Goal: Task Accomplishment & Management: Manage account settings

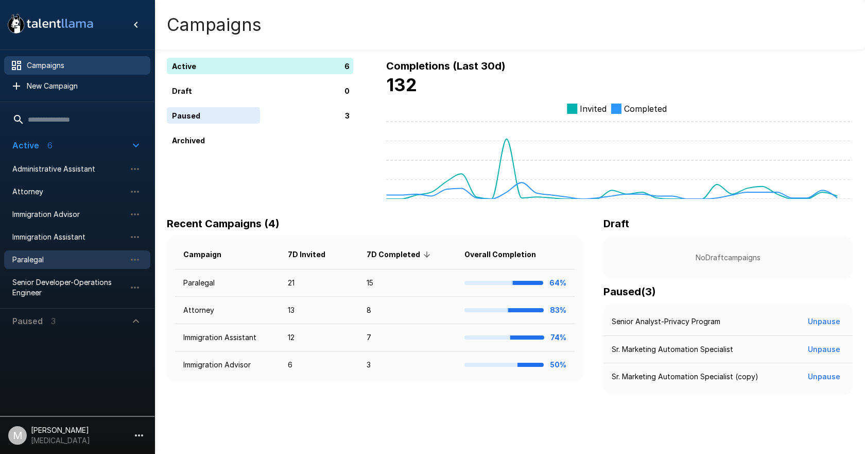
click at [48, 263] on span "Paralegal" at bounding box center [68, 259] width 113 height 10
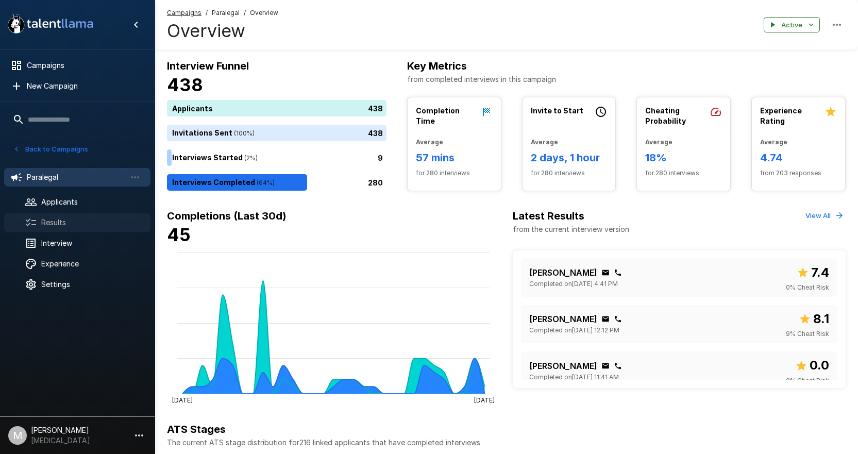
click at [62, 215] on div "Results" at bounding box center [77, 222] width 146 height 19
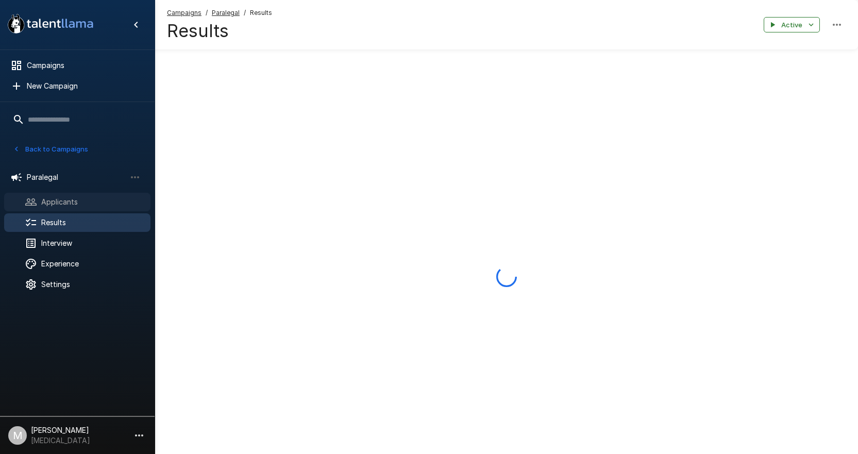
click at [61, 208] on div "Applicants" at bounding box center [77, 202] width 146 height 19
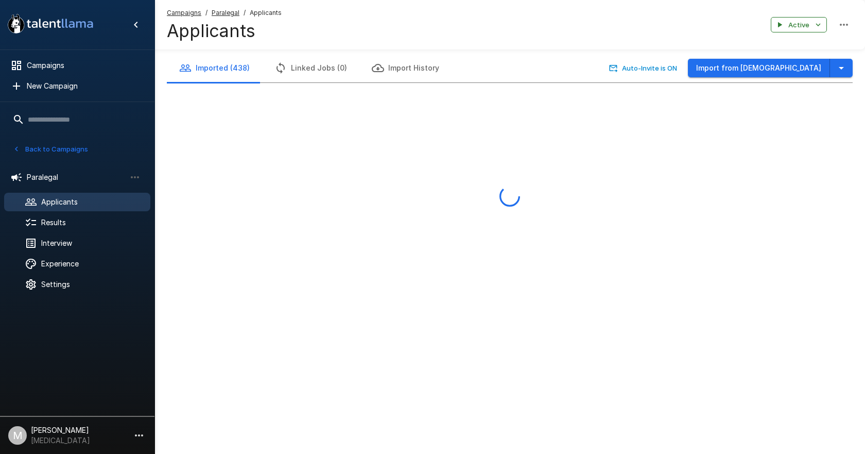
click at [61, 204] on span "Applicants" at bounding box center [91, 202] width 101 height 10
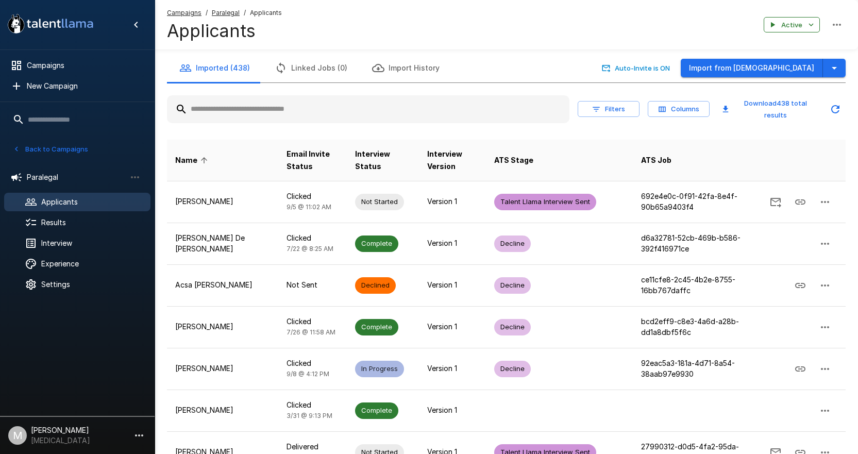
click at [285, 112] on input "text" at bounding box center [368, 109] width 402 height 19
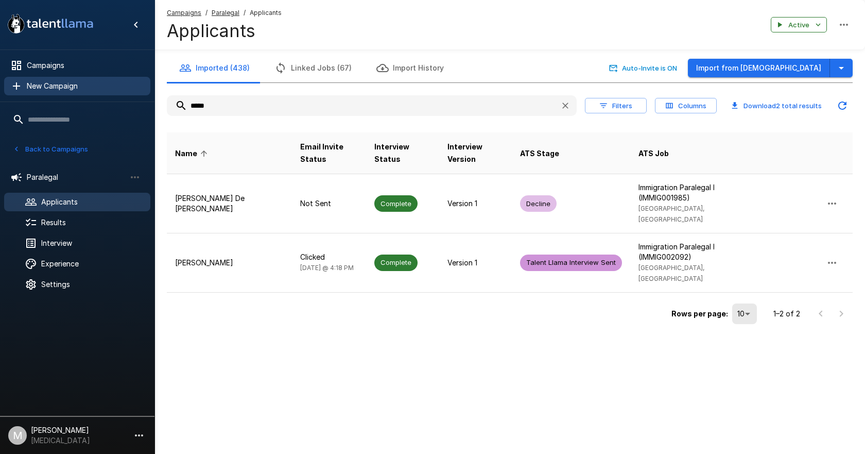
drag, startPoint x: 235, startPoint y: 107, endPoint x: 43, endPoint y: 92, distance: 193.2
click at [155, 92] on div ".st0{fill:#FFFFFF;} .st1{fill:#76a4ed;} Campaigns New Campaign Active 6 Adminis…" at bounding box center [510, 184] width 711 height 368
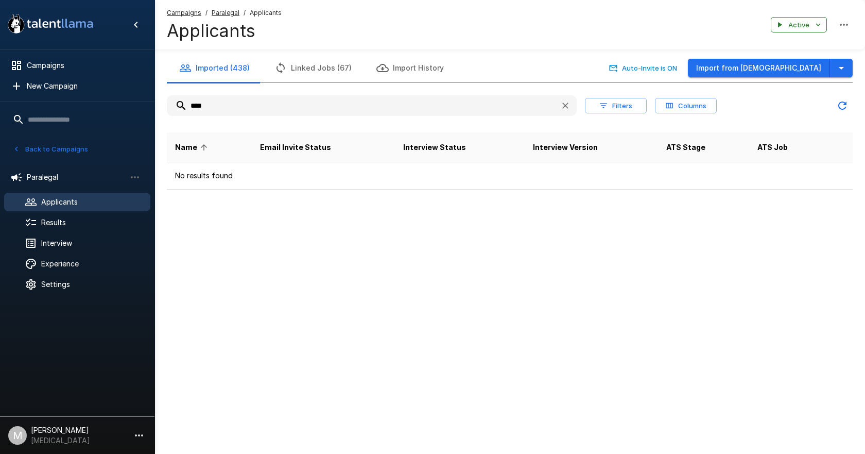
drag, startPoint x: 219, startPoint y: 105, endPoint x: 0, endPoint y: 113, distance: 219.1
click at [155, 102] on div ".st0{fill:#FFFFFF;} .st1{fill:#76a4ed;} Campaigns New Campaign Active 6 Adminis…" at bounding box center [510, 115] width 711 height 231
type input "****"
drag, startPoint x: 191, startPoint y: 7, endPoint x: 189, endPoint y: 12, distance: 5.5
click at [189, 11] on div "Campaigns / Paralegal / Applicants Applicants Active" at bounding box center [510, 24] width 711 height 49
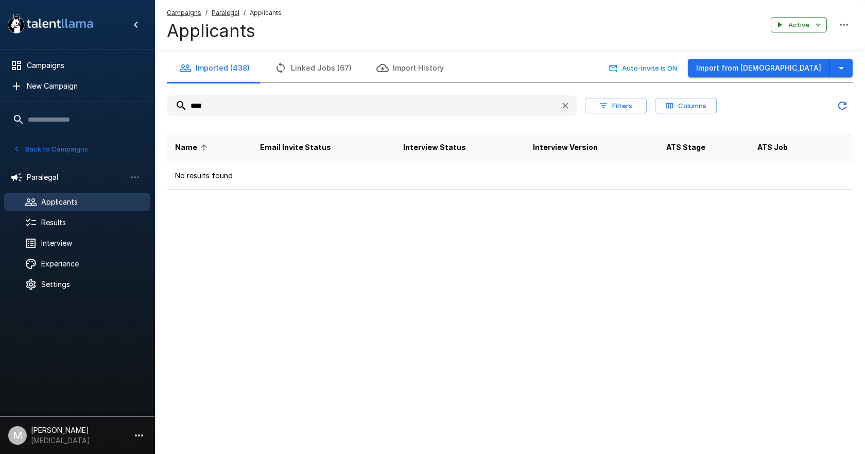
click at [189, 13] on u "Campaigns" at bounding box center [184, 13] width 35 height 8
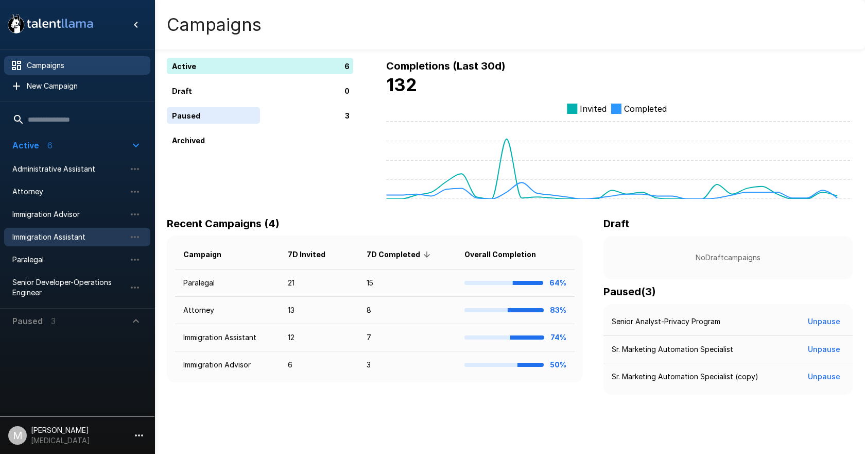
click at [69, 241] on span "Immigration Assistant" at bounding box center [68, 237] width 113 height 10
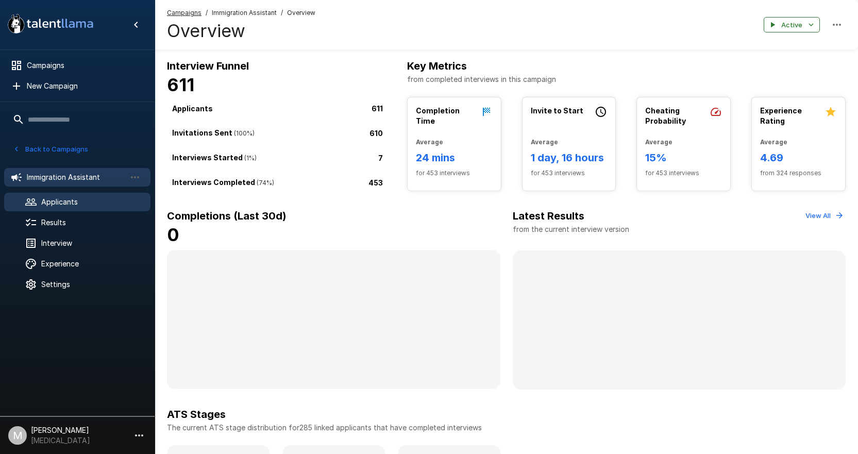
click at [81, 205] on span "Applicants" at bounding box center [91, 202] width 101 height 10
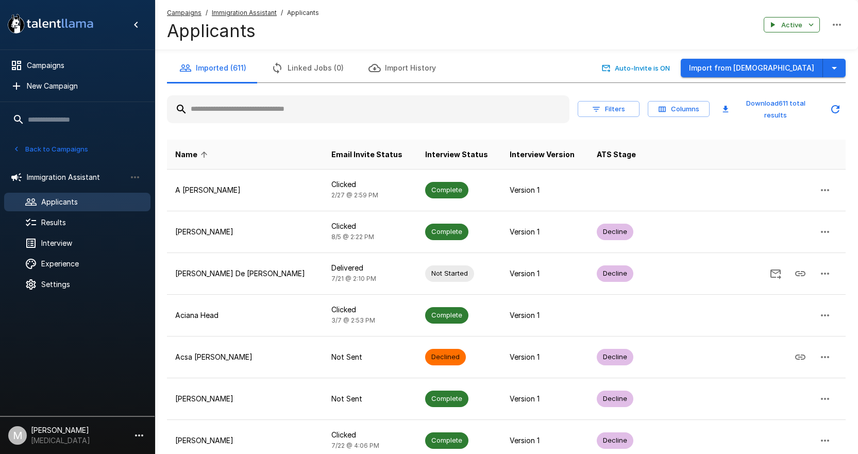
click at [283, 107] on input "text" at bounding box center [368, 109] width 402 height 19
paste input "****"
type input "****"
